Goal: Information Seeking & Learning: Compare options

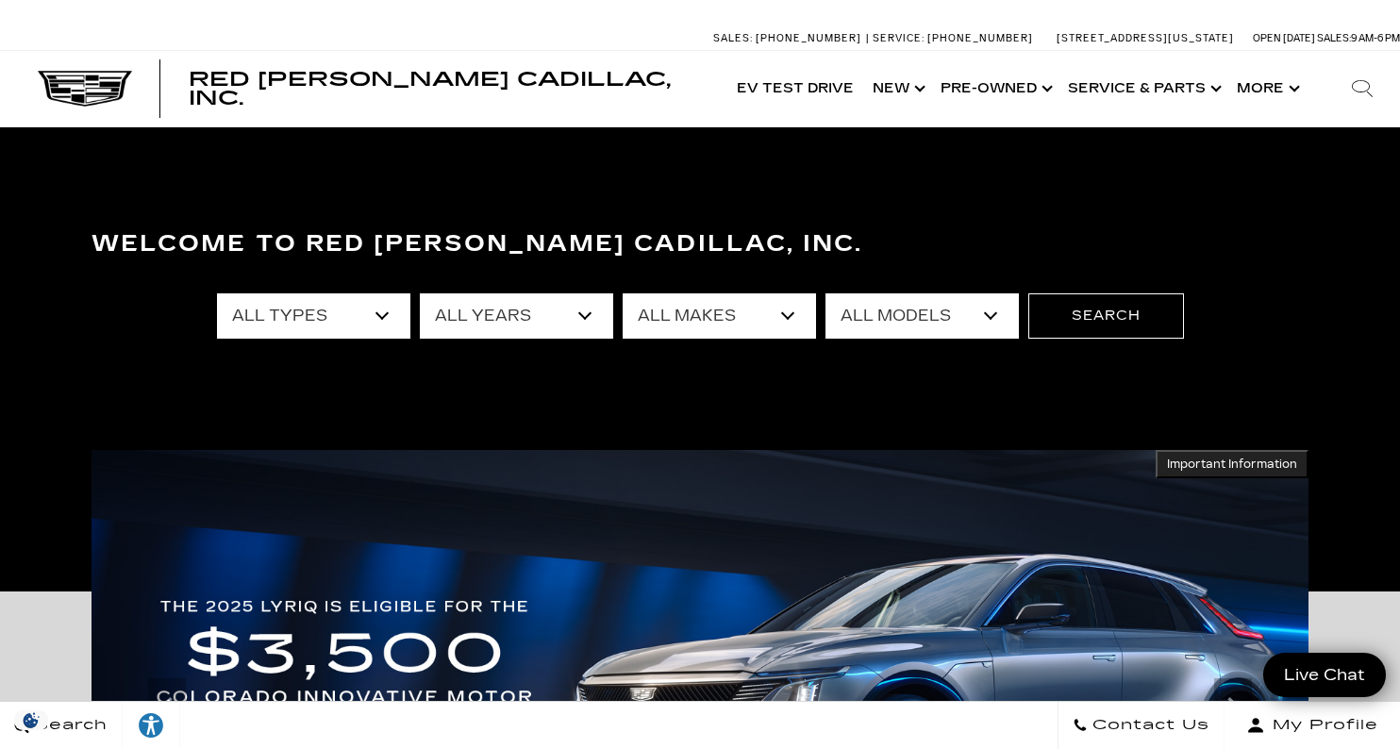
select select "Chevrolet"
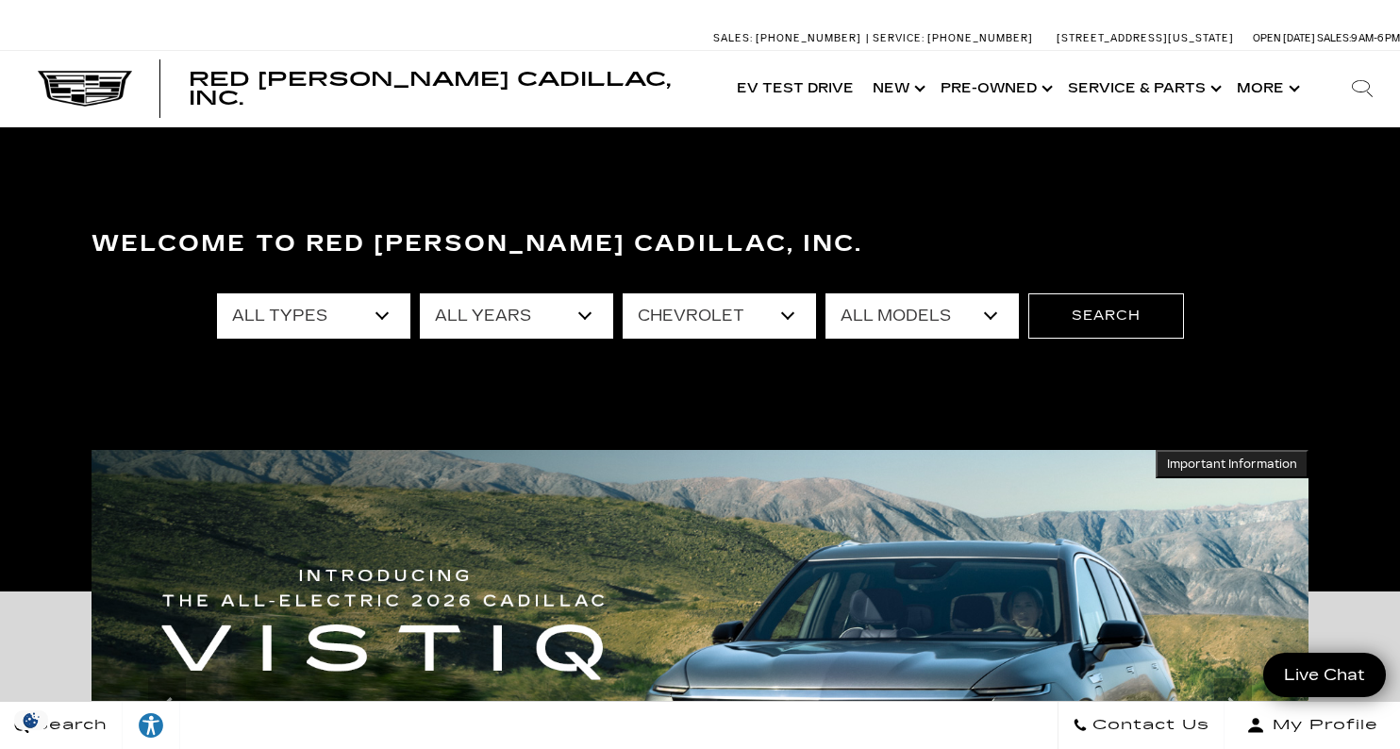
select select "Corvette Grand Sport"
click at [1118, 326] on button "Search" at bounding box center [1106, 315] width 156 height 45
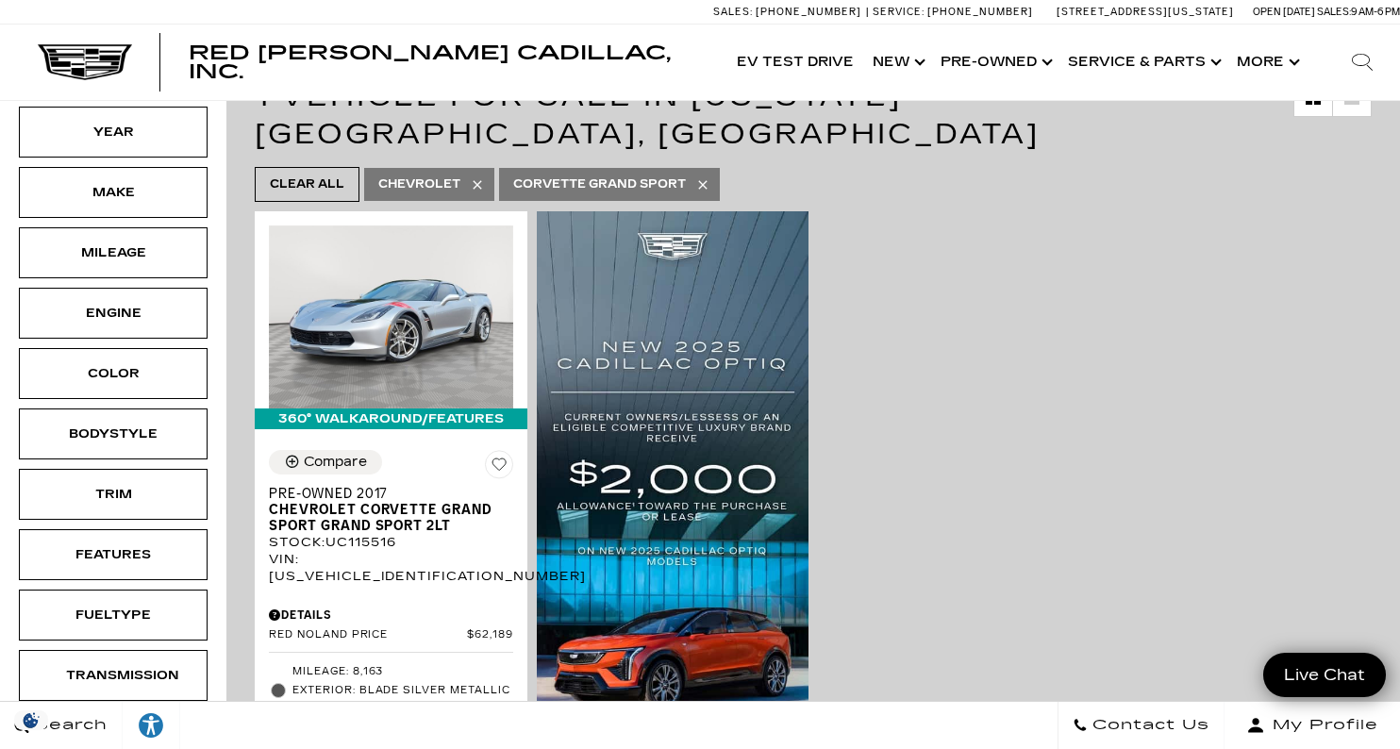
scroll to position [303, 0]
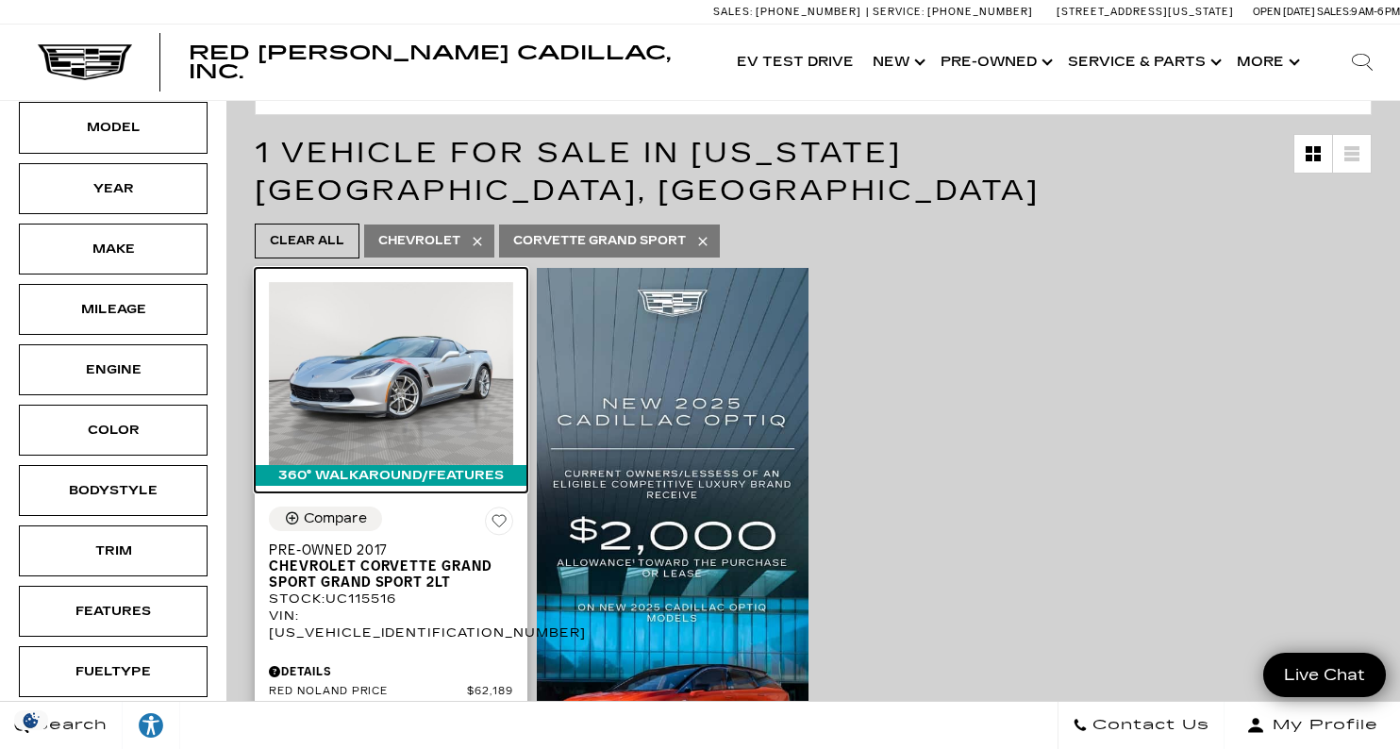
click at [440, 294] on img at bounding box center [391, 373] width 244 height 183
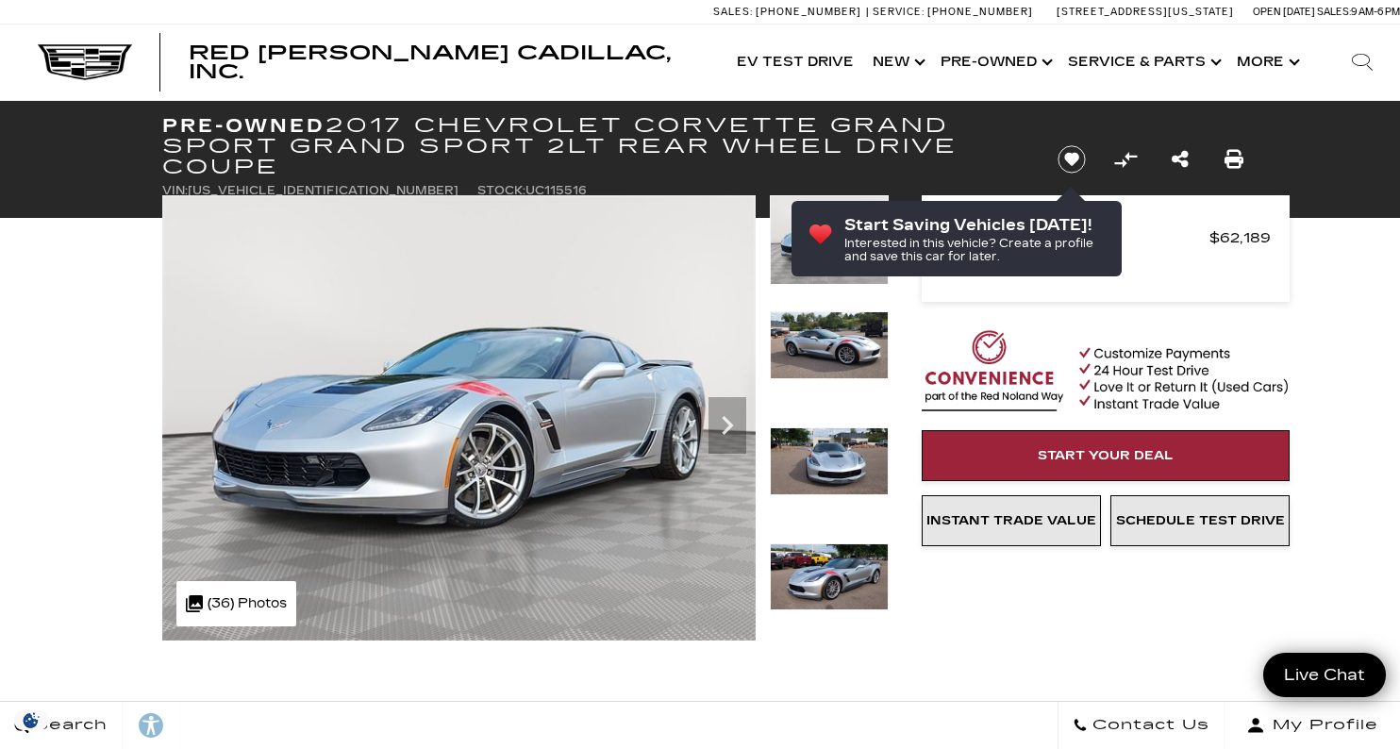
click at [825, 328] on img at bounding box center [829, 345] width 119 height 68
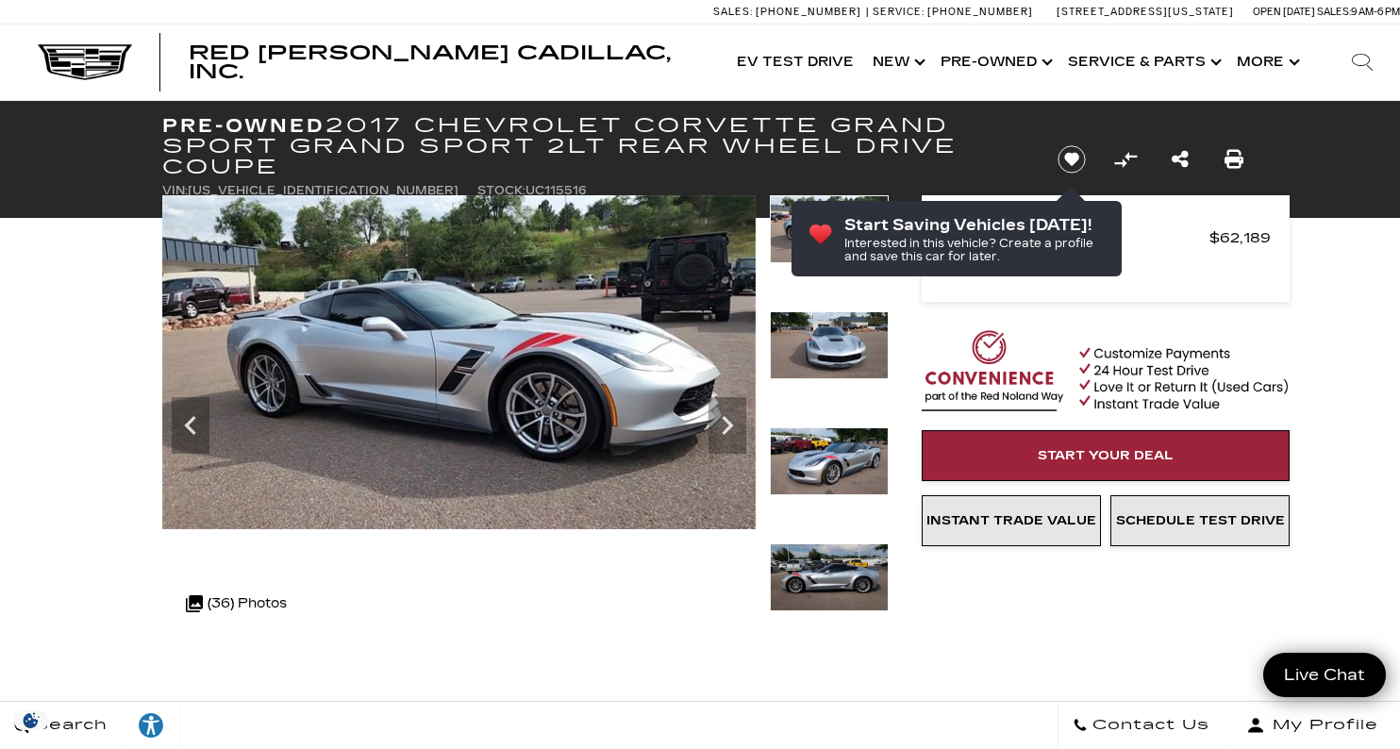
click at [817, 444] on img at bounding box center [829, 461] width 119 height 68
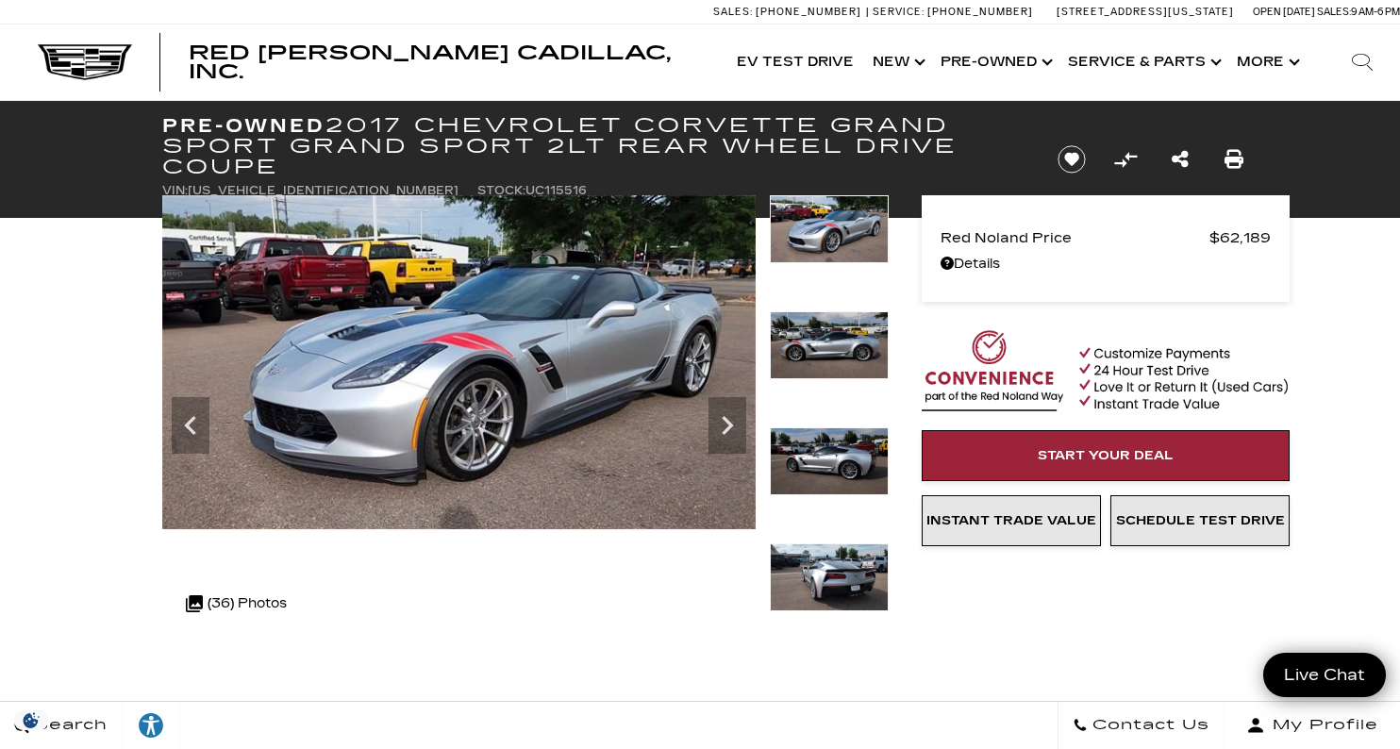
click at [826, 464] on img at bounding box center [829, 461] width 119 height 68
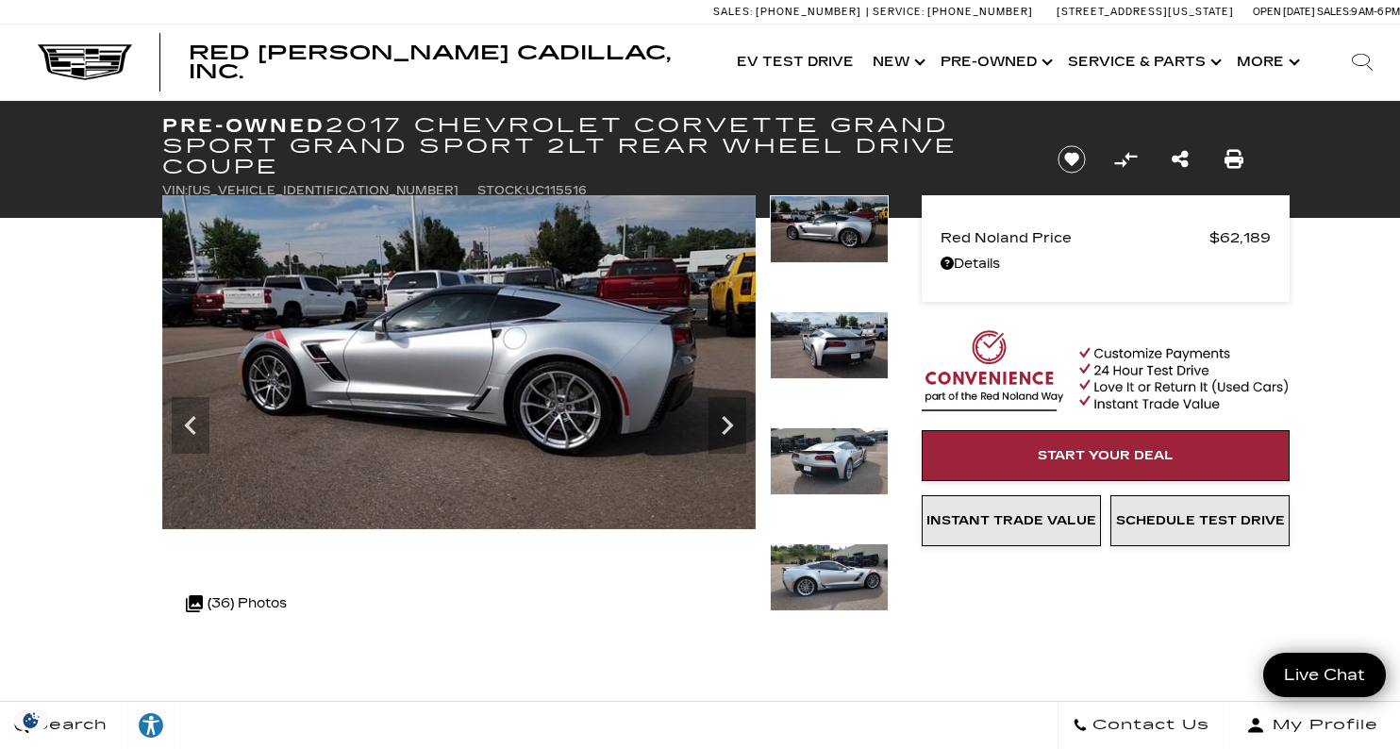
click at [831, 556] on img at bounding box center [829, 577] width 119 height 68
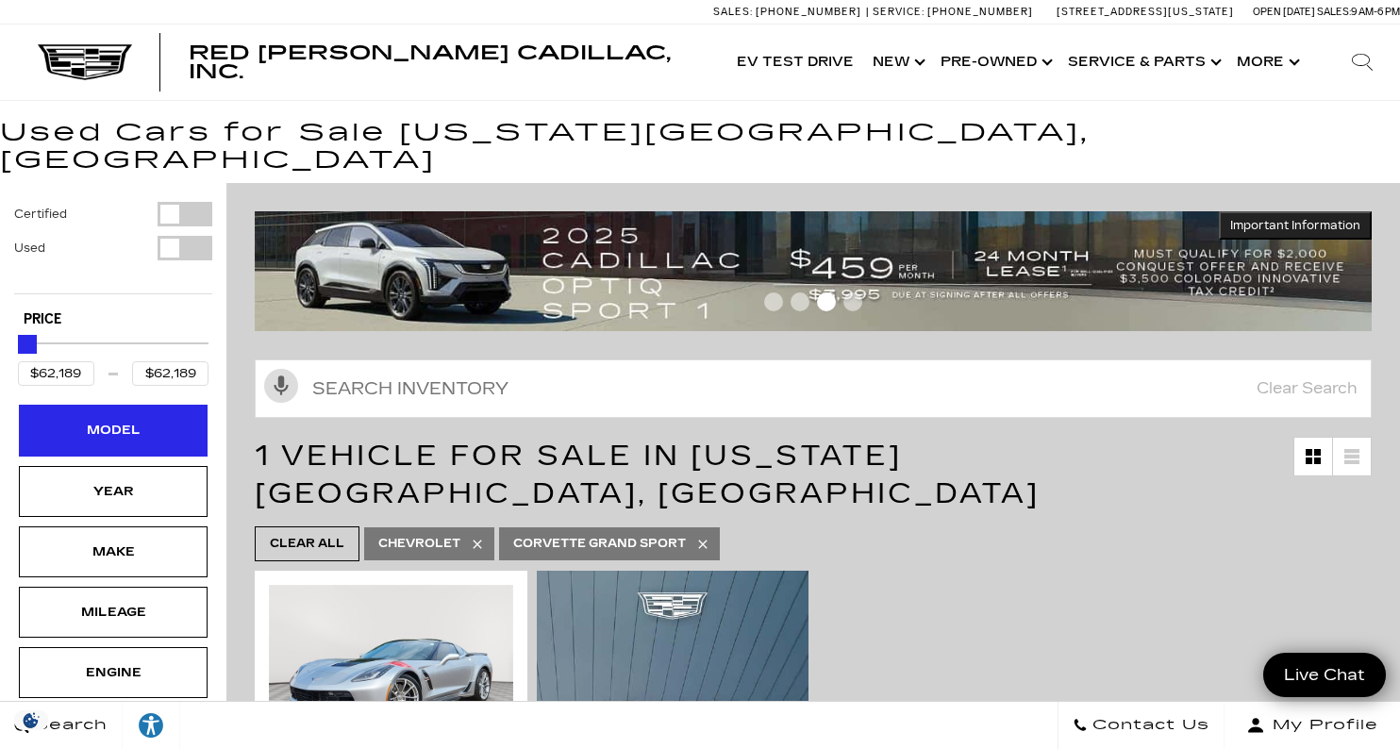
click at [151, 420] on div "Model" at bounding box center [113, 430] width 94 height 21
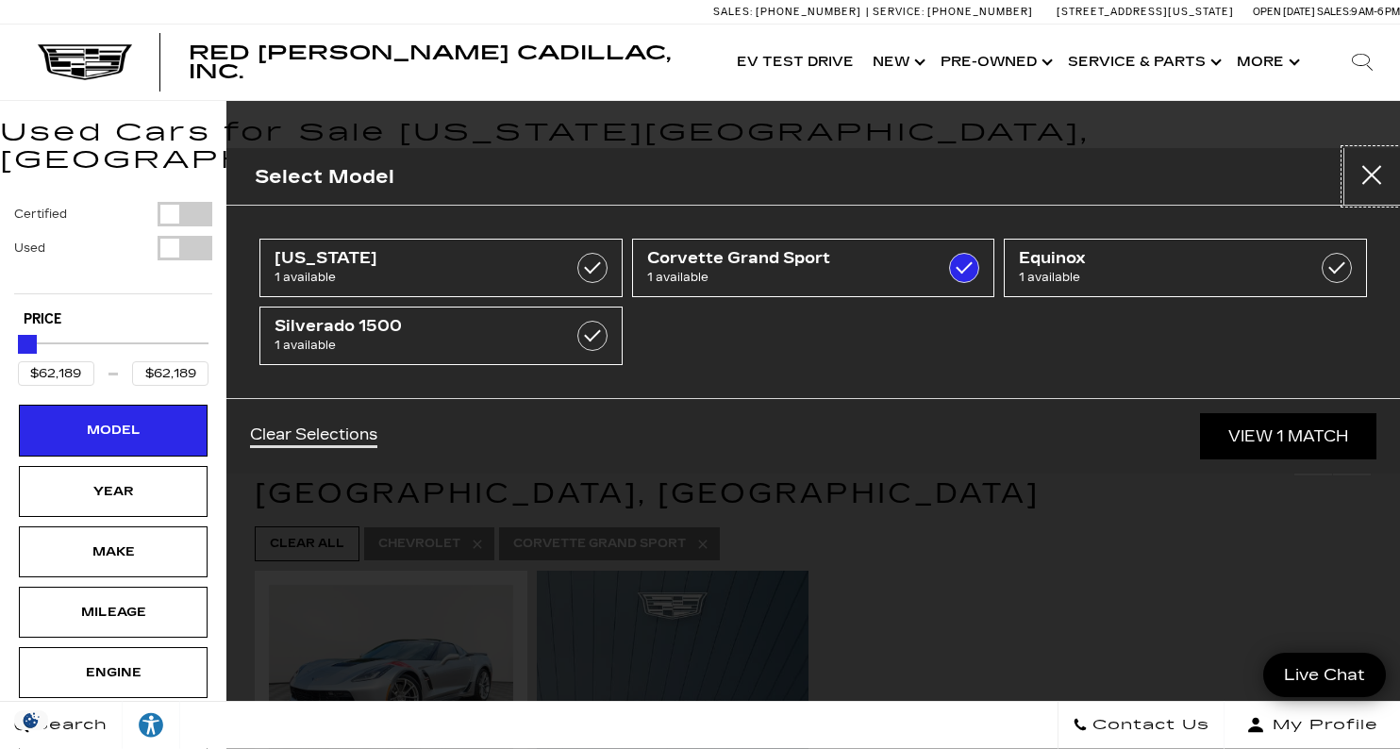
click at [1378, 169] on button "Close" at bounding box center [1371, 176] width 57 height 57
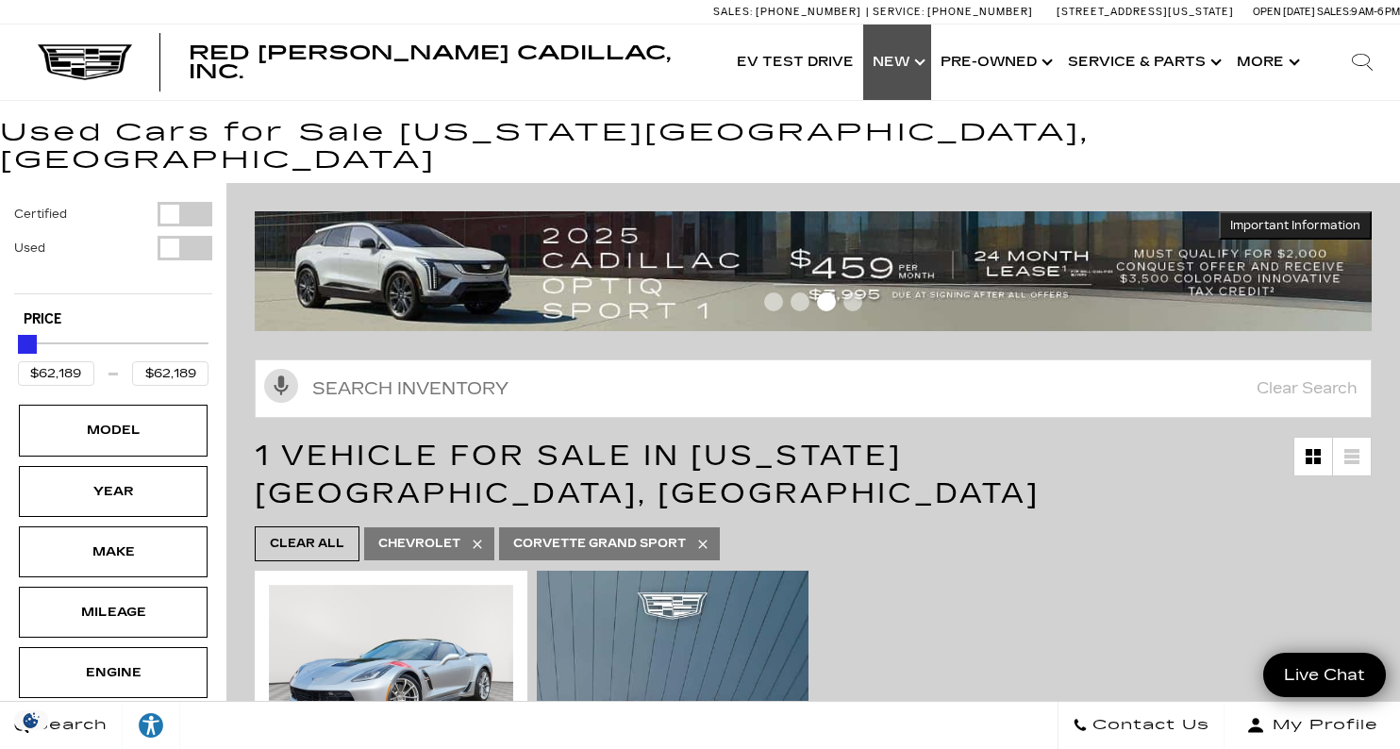
click at [897, 62] on link "Show New" at bounding box center [897, 62] width 68 height 75
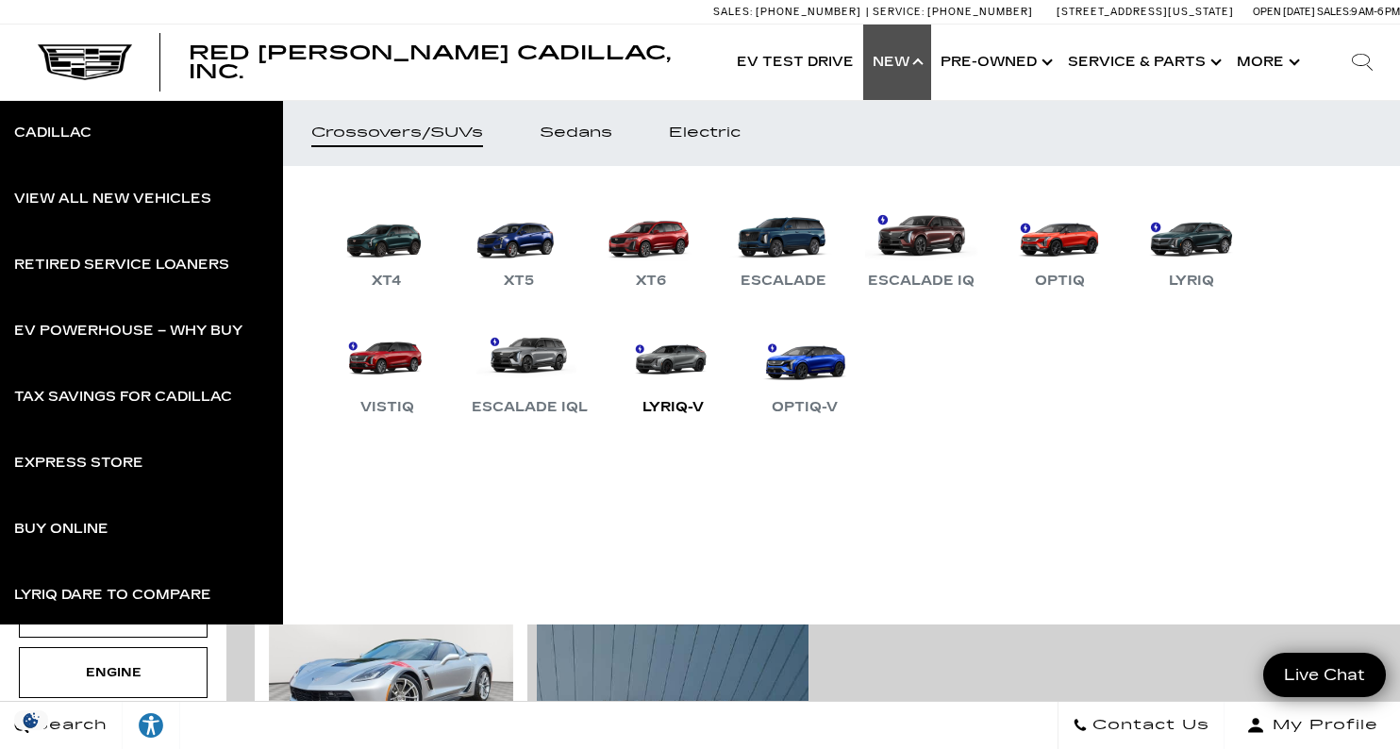
click at [689, 364] on link "LYRIQ-V" at bounding box center [672, 370] width 113 height 98
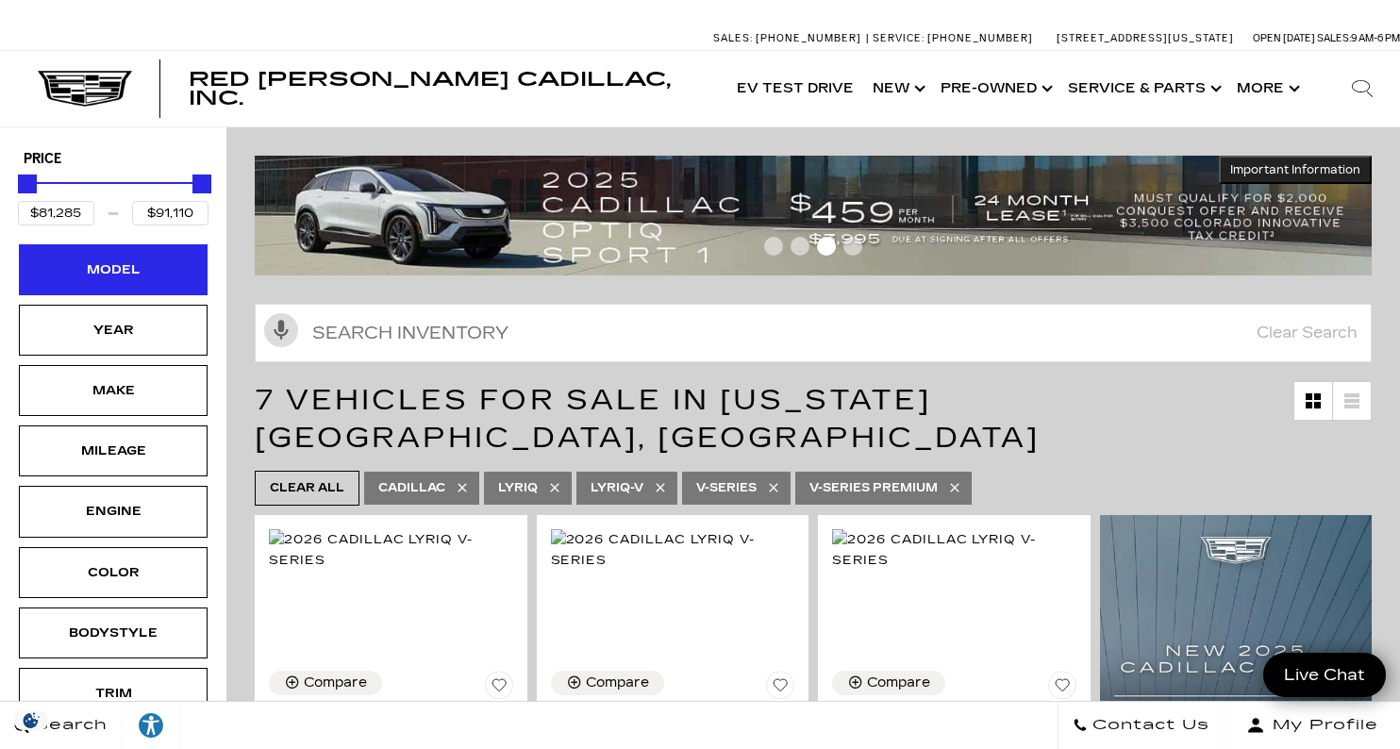
click at [163, 274] on div "Model" at bounding box center [113, 269] width 189 height 51
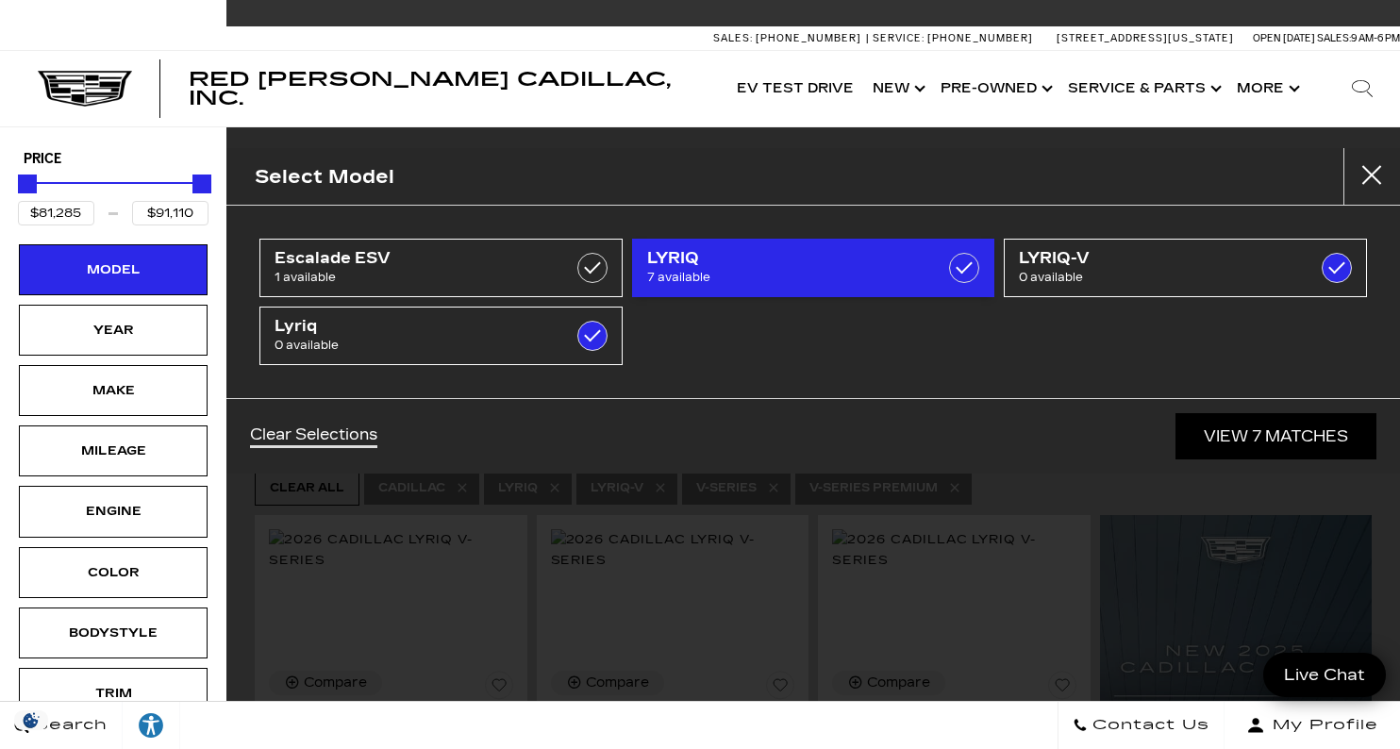
click at [723, 266] on span "LYRIQ" at bounding box center [788, 258] width 283 height 19
checkbox input "true"
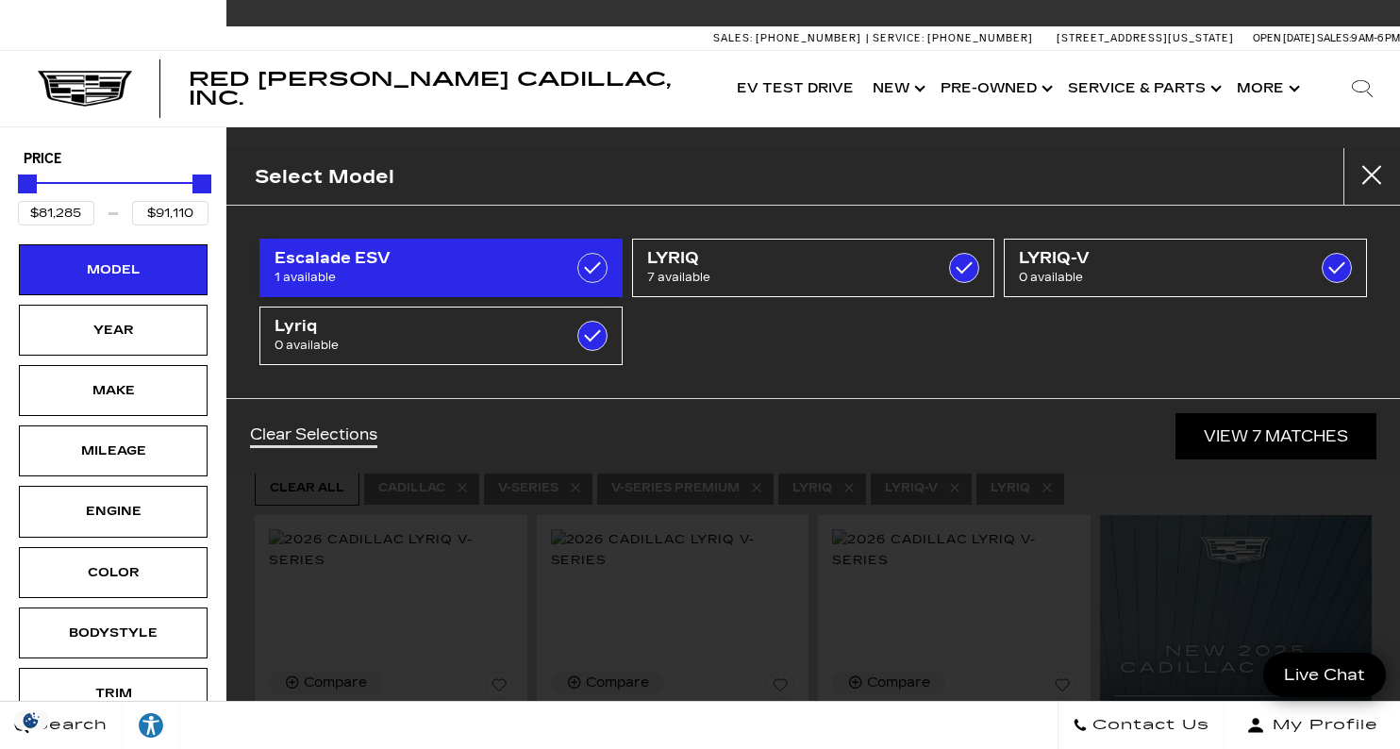
click at [591, 274] on label at bounding box center [592, 268] width 30 height 30
type input "$179,434"
checkbox input "true"
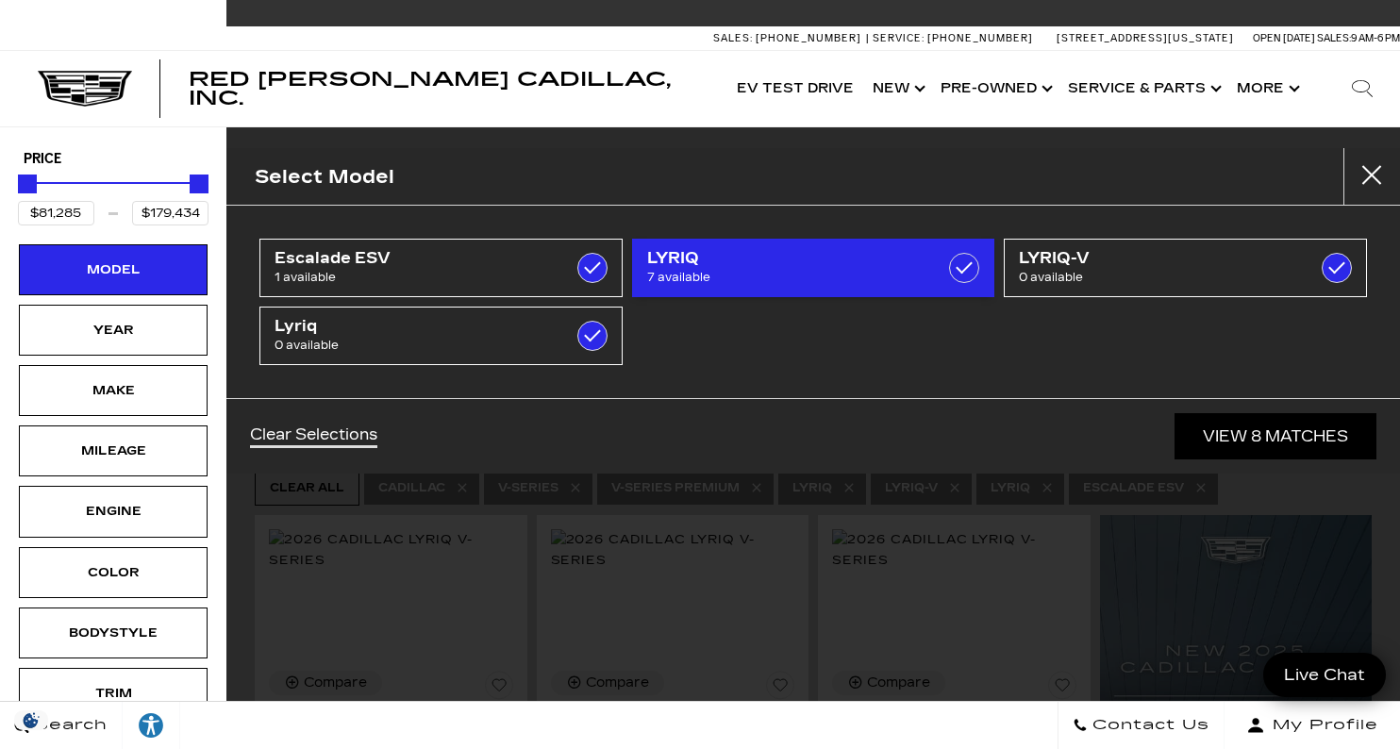
click at [726, 274] on span "7 available" at bounding box center [788, 277] width 283 height 19
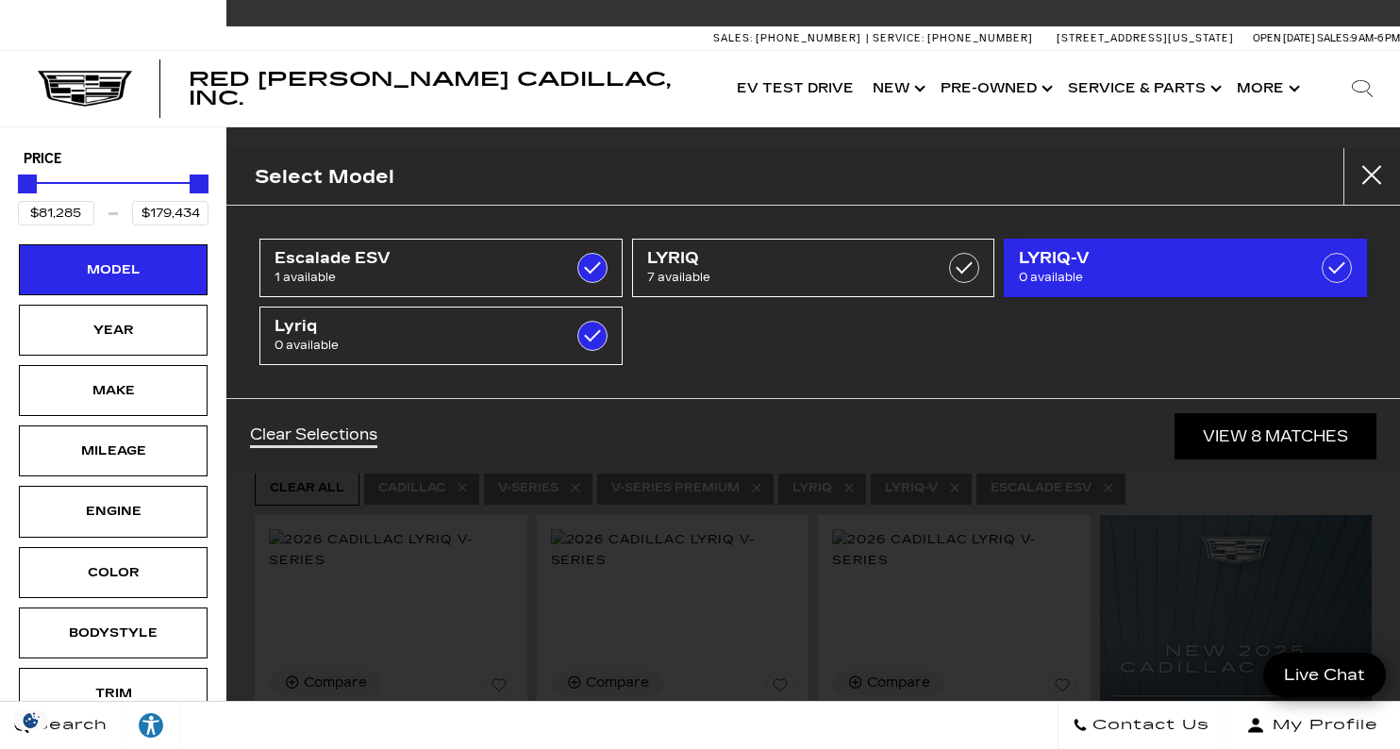
click at [1329, 266] on label at bounding box center [1336, 268] width 30 height 30
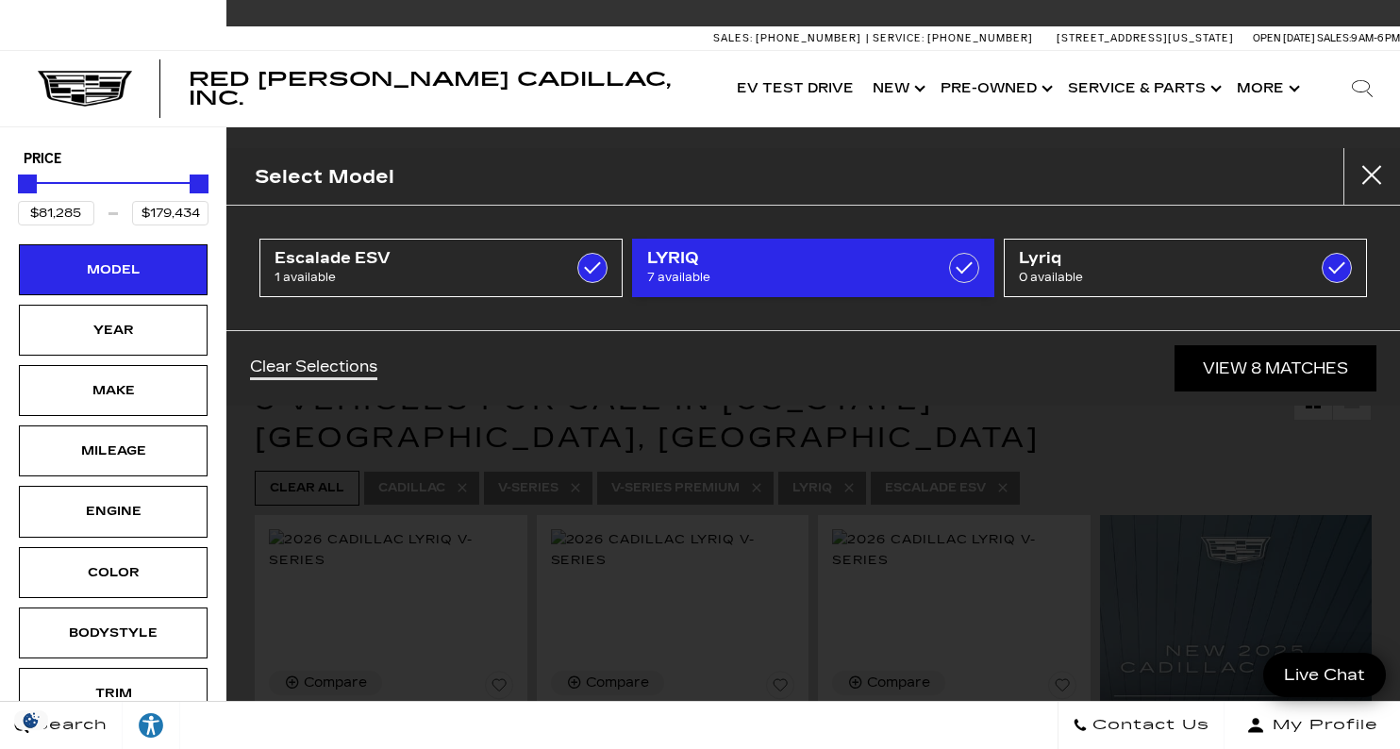
click at [915, 260] on span "LYRIQ" at bounding box center [788, 258] width 283 height 19
checkbox input "true"
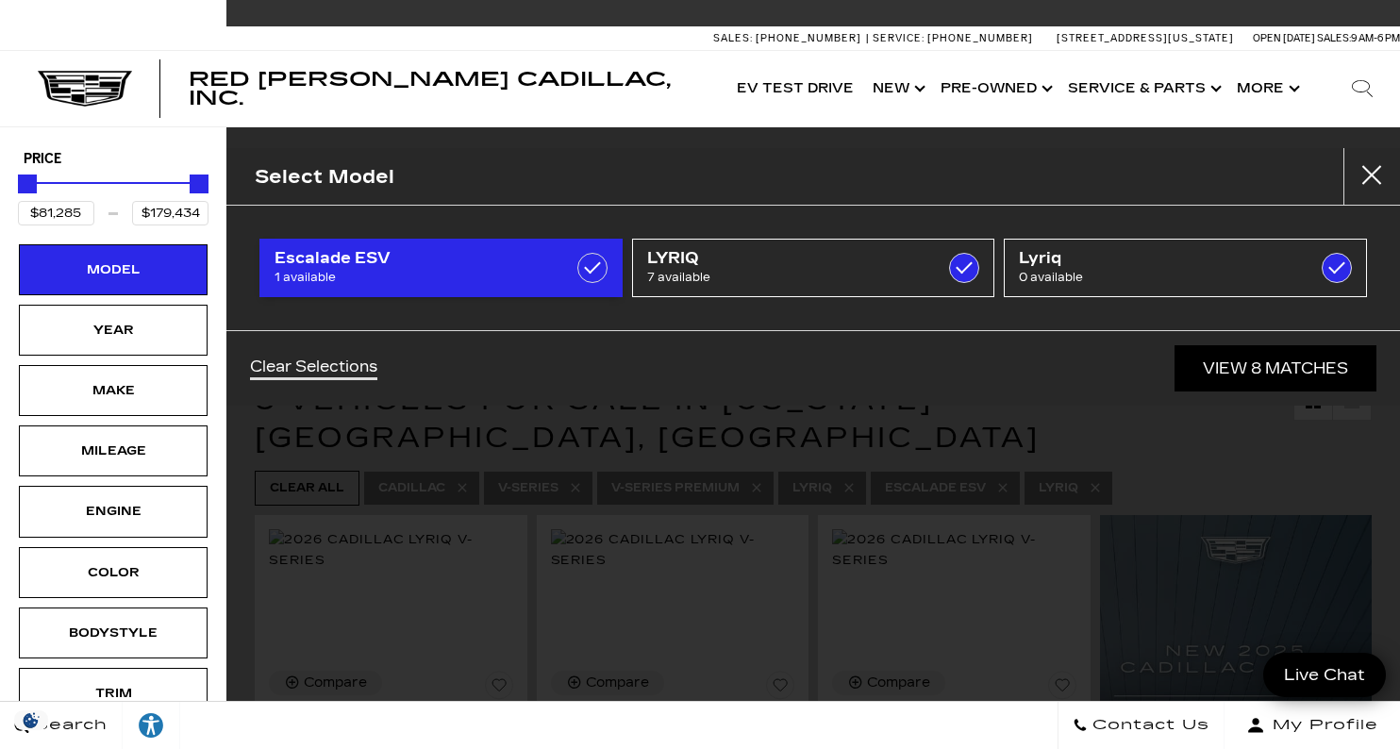
click at [473, 258] on span "Escalade ESV" at bounding box center [415, 258] width 283 height 19
type input "$91,110"
checkbox input "false"
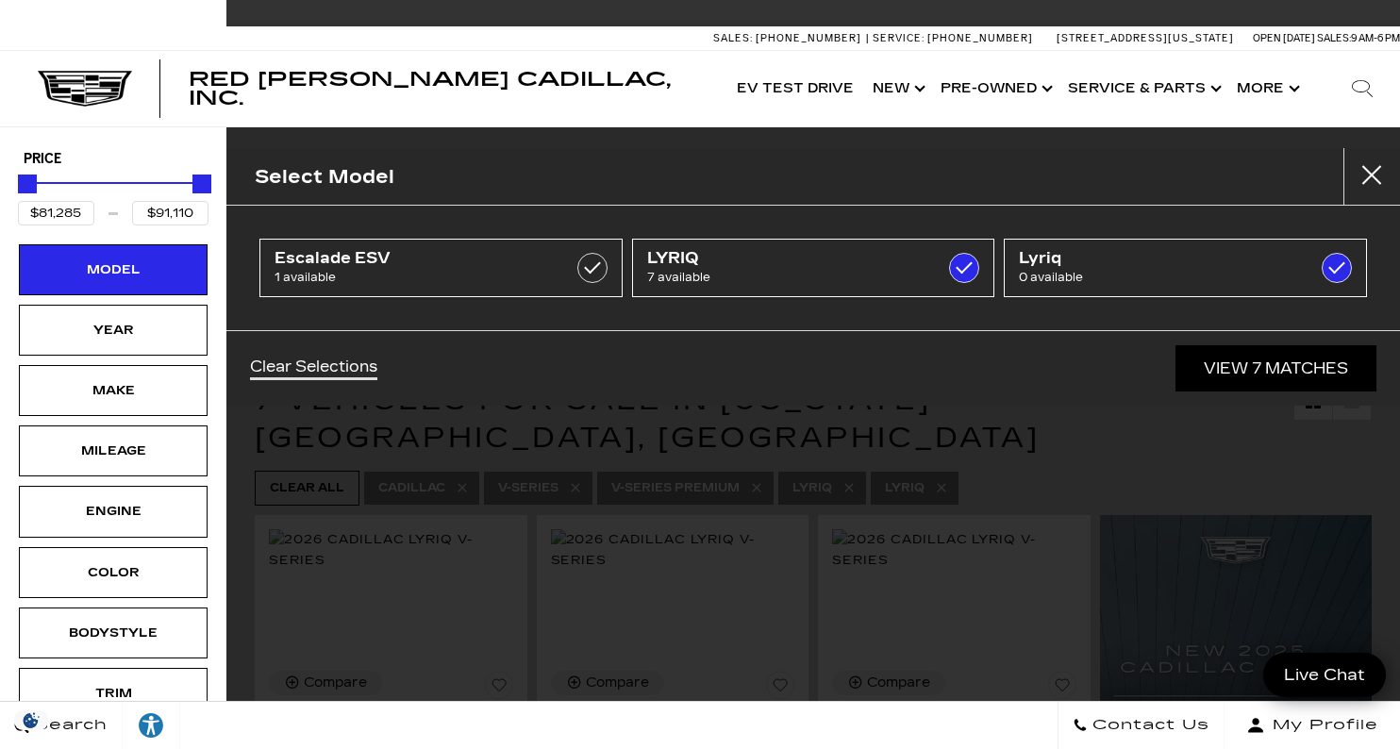
click at [1283, 369] on link "View 7 Matches" at bounding box center [1275, 368] width 201 height 46
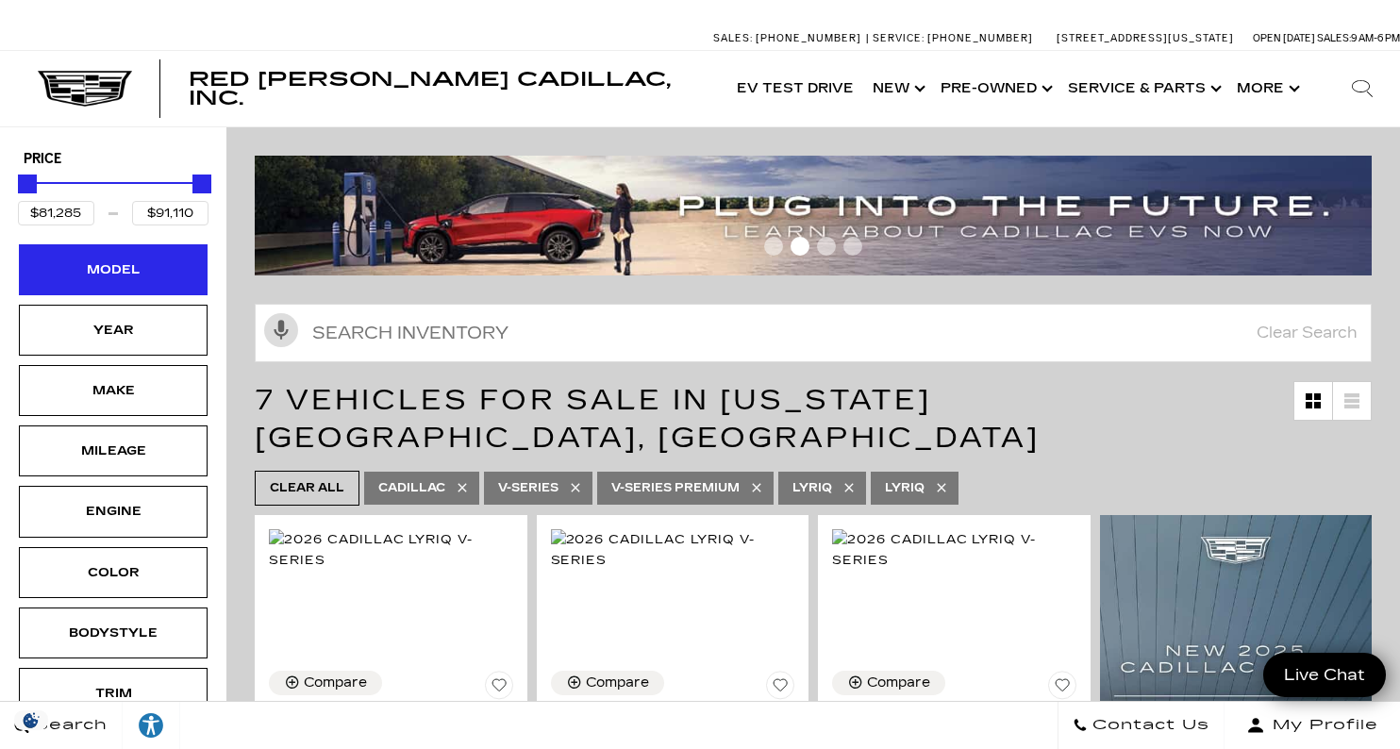
click at [160, 273] on div "Model" at bounding box center [113, 269] width 189 height 51
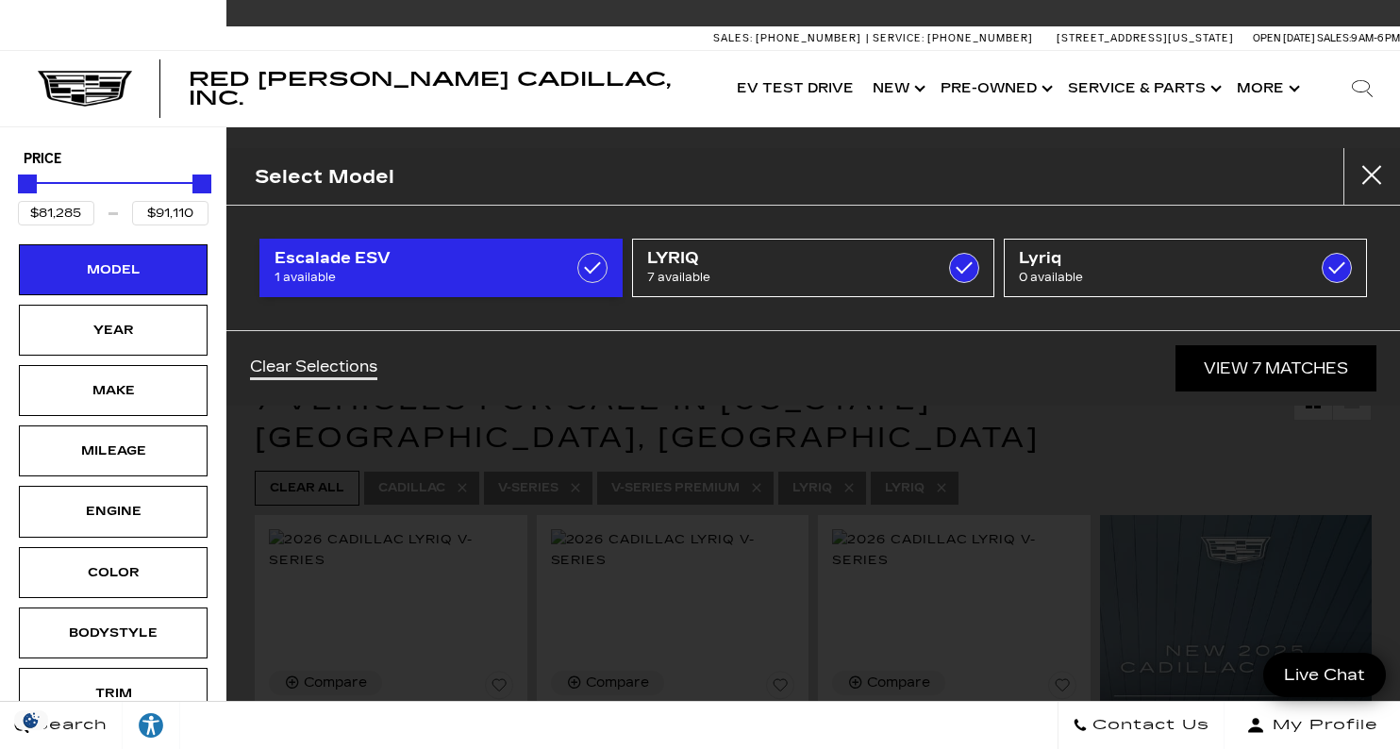
click at [286, 265] on span "Escalade ESV" at bounding box center [415, 258] width 283 height 19
type input "$179,434"
checkbox input "true"
click at [407, 272] on span "1 available" at bounding box center [415, 277] width 283 height 19
type input "$91,110"
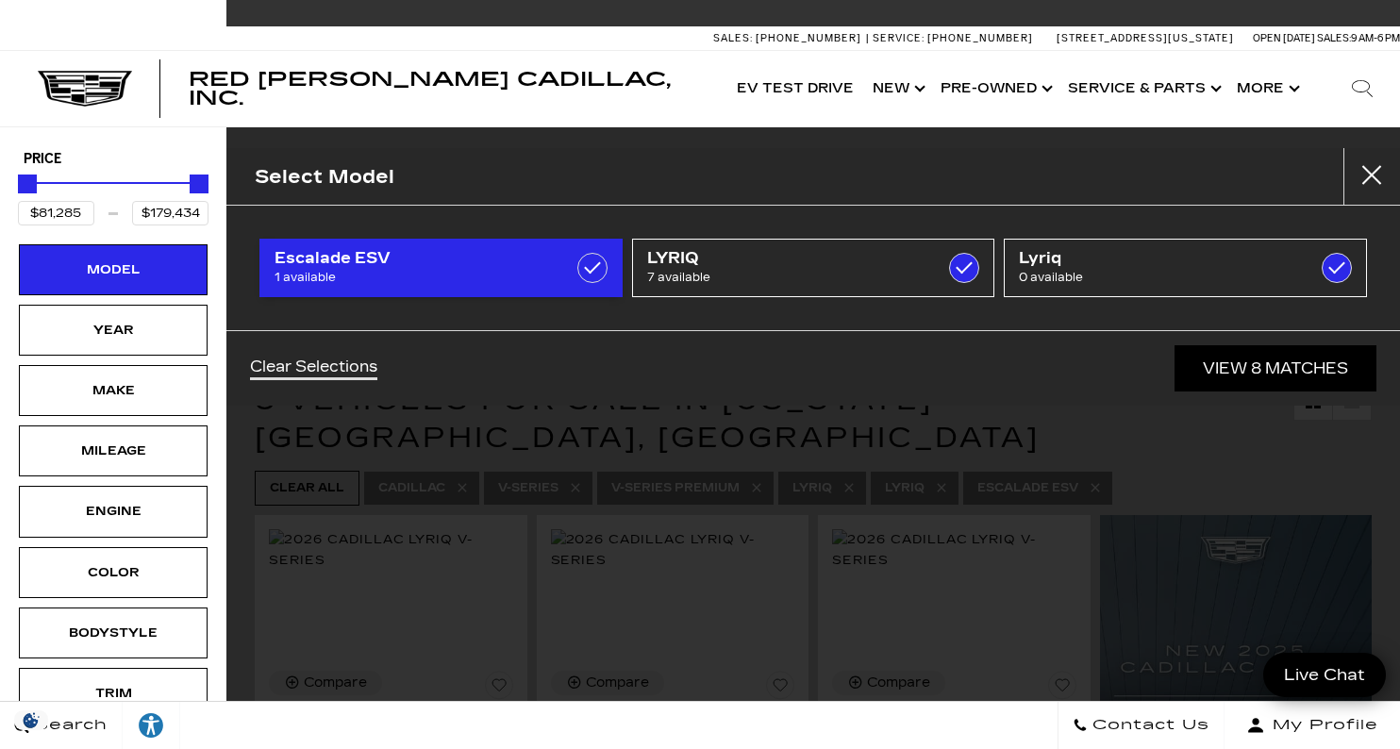
checkbox input "false"
click at [407, 272] on span "1 available" at bounding box center [415, 277] width 283 height 19
type input "$179,434"
checkbox input "true"
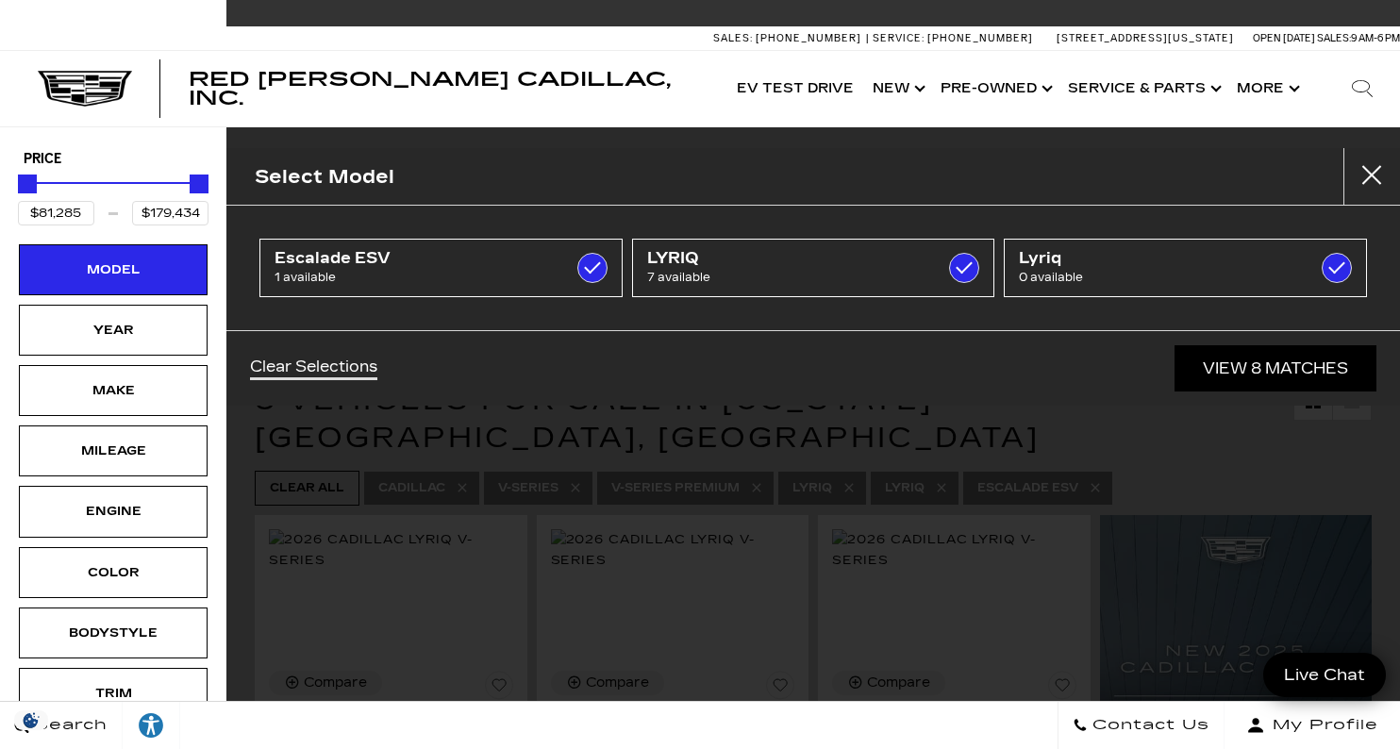
click at [1211, 358] on link "View 8 Matches" at bounding box center [1275, 368] width 202 height 46
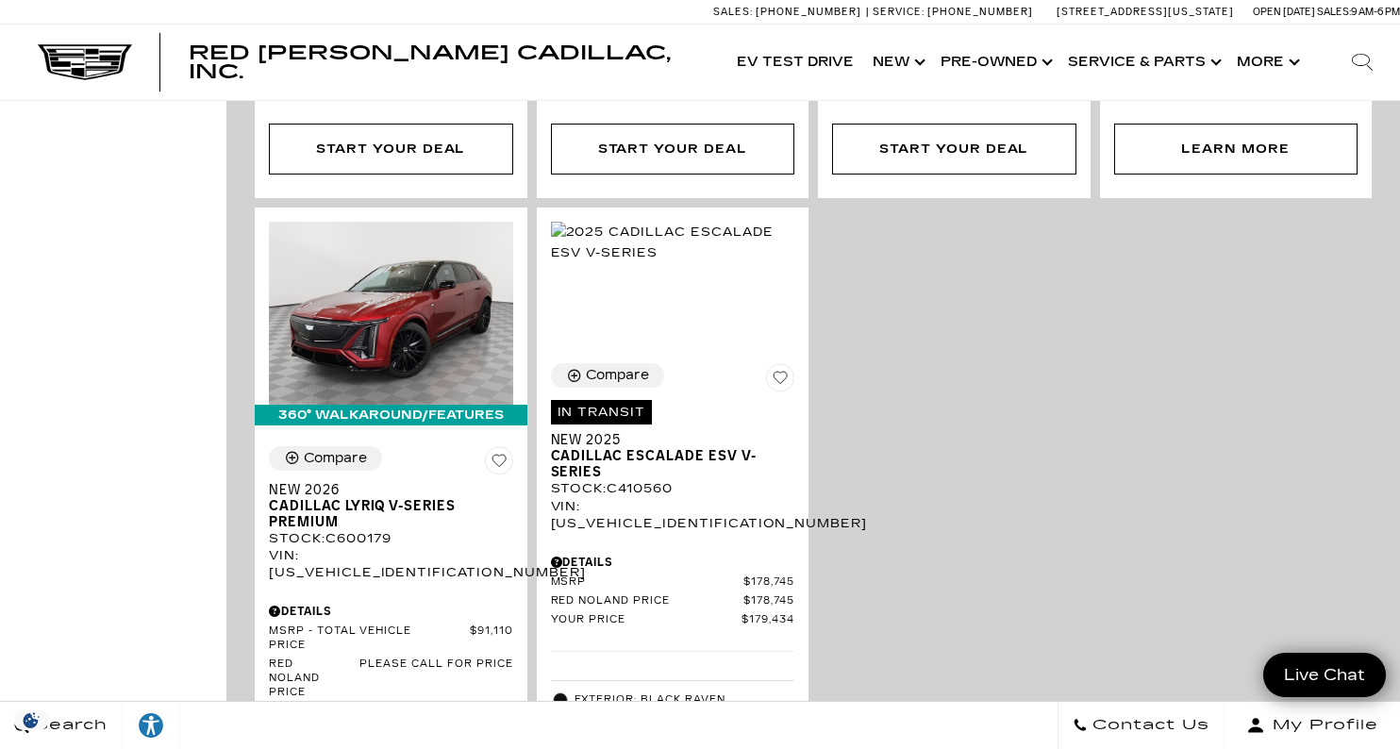
scroll to position [1903, 0]
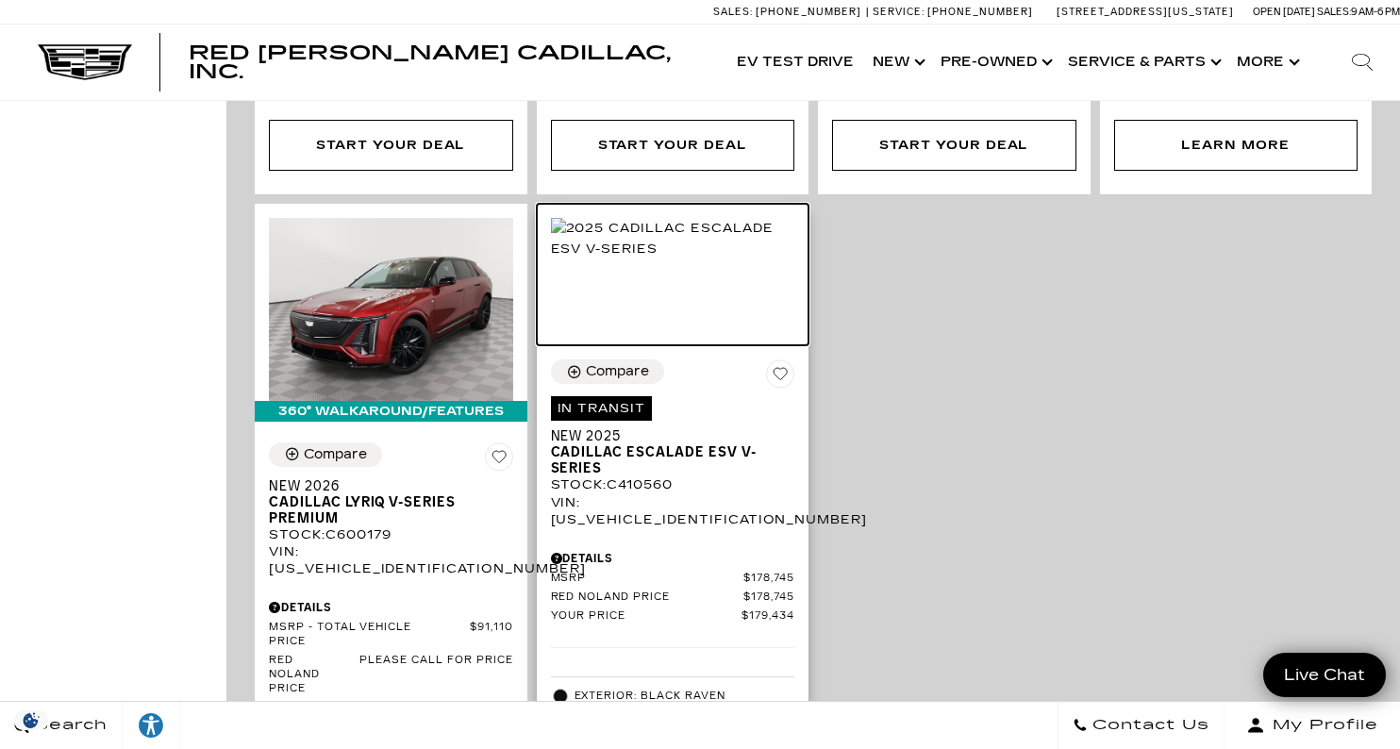
click at [687, 241] on img at bounding box center [673, 239] width 244 height 42
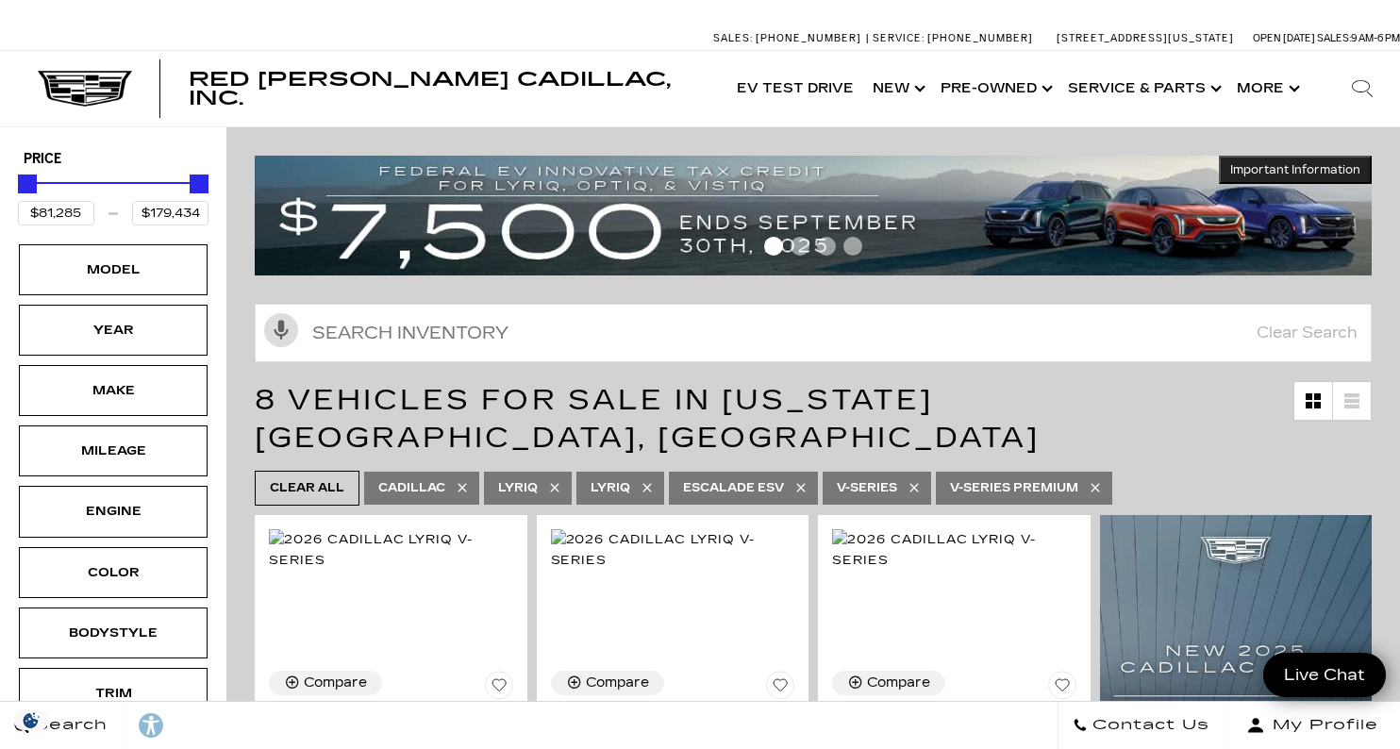
click at [725, 215] on img at bounding box center [813, 216] width 1117 height 120
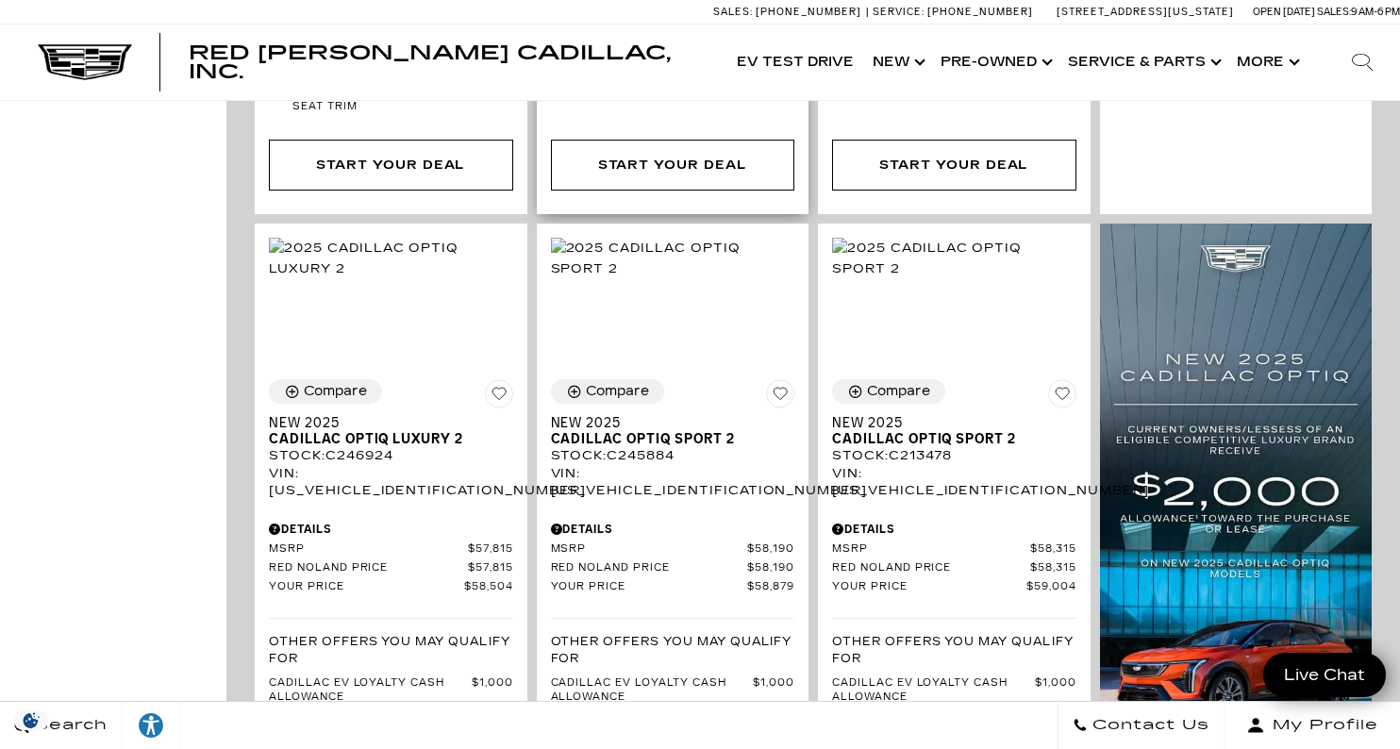
scroll to position [1332, 0]
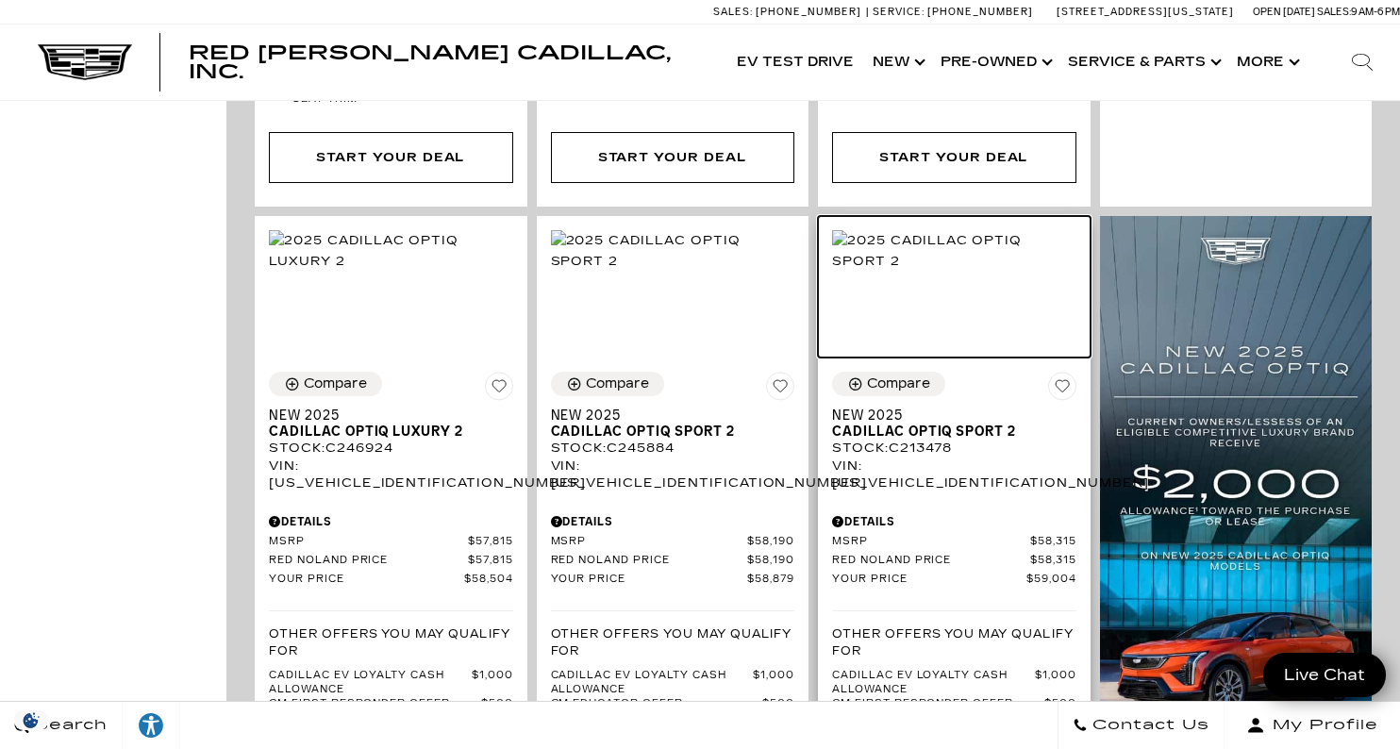
click at [939, 232] on img at bounding box center [954, 251] width 244 height 42
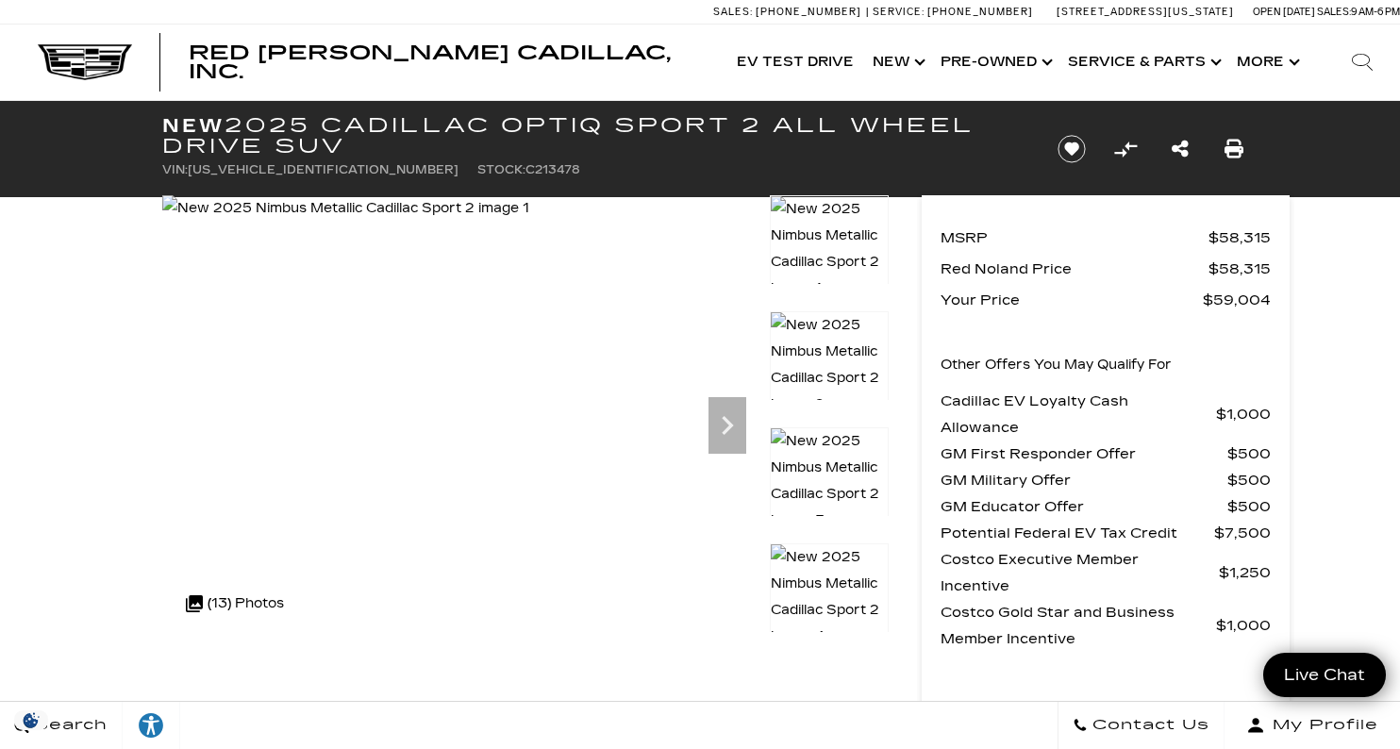
click at [822, 560] on img at bounding box center [829, 597] width 119 height 108
click at [829, 463] on img at bounding box center [829, 481] width 119 height 108
click at [836, 559] on img at bounding box center [829, 597] width 119 height 108
click at [830, 346] on img at bounding box center [829, 364] width 119 height 108
click at [841, 354] on img at bounding box center [829, 364] width 119 height 108
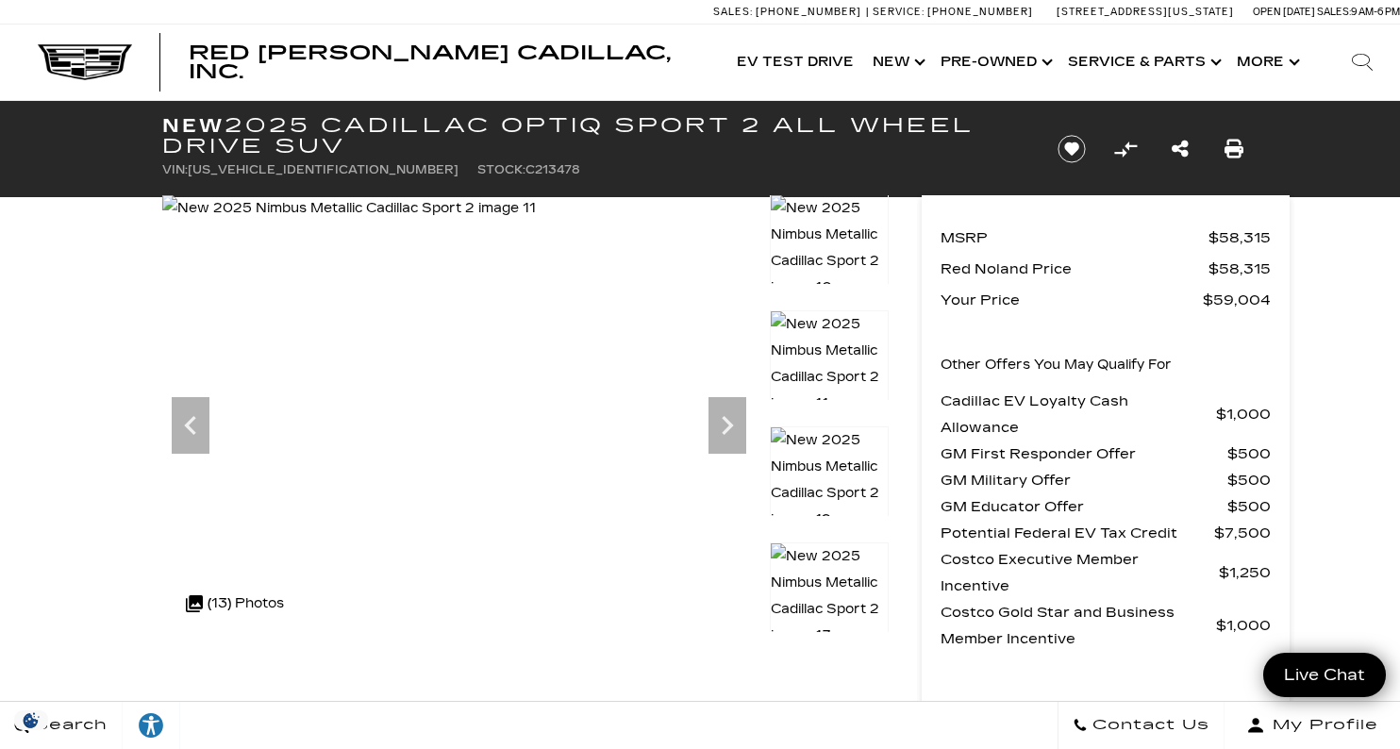
click at [835, 454] on img at bounding box center [829, 480] width 119 height 108
click at [827, 566] on img at bounding box center [829, 596] width 119 height 108
